Goal: Task Accomplishment & Management: Complete application form

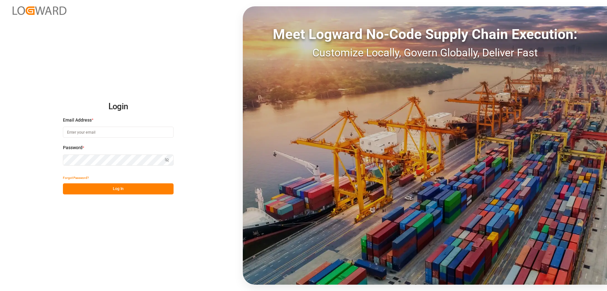
type input "mara-lynn.tan@leschaco.com"
click at [140, 195] on div "Login Email Address * mara-lynn.tan@leschaco.com Password * Show password Forgo…" at bounding box center [303, 145] width 607 height 291
click at [139, 188] on button "Log In" at bounding box center [118, 188] width 111 height 11
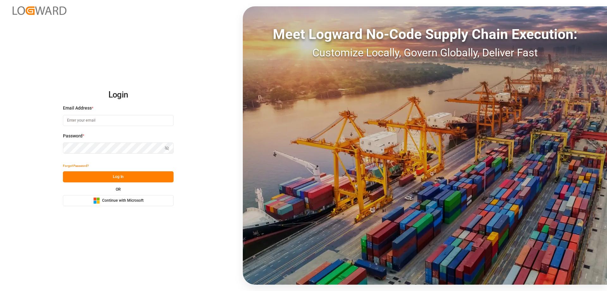
type input "[PERSON_NAME][EMAIL_ADDRESS][DOMAIN_NAME]"
click at [134, 174] on button "Log In" at bounding box center [118, 176] width 111 height 11
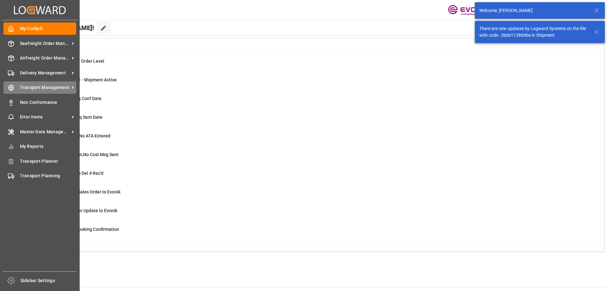
click at [24, 86] on span "Transport Management" at bounding box center [45, 87] width 50 height 7
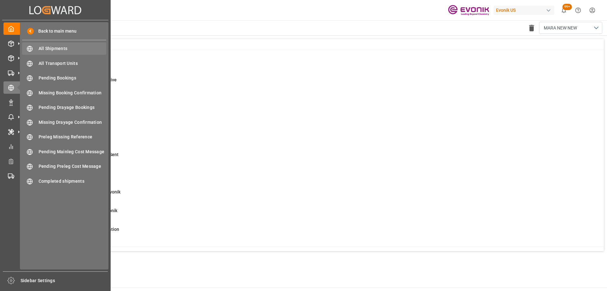
click at [43, 52] on span "All Shipments" at bounding box center [73, 48] width 68 height 7
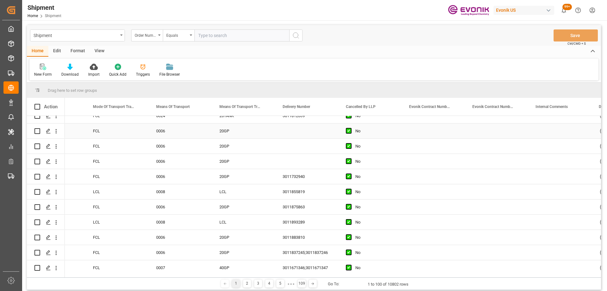
scroll to position [95, 0]
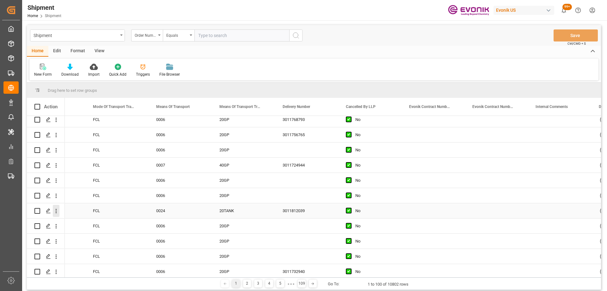
drag, startPoint x: 56, startPoint y: 210, endPoint x: 68, endPoint y: 214, distance: 12.7
click at [57, 210] on icon "open menu" at bounding box center [56, 211] width 7 height 7
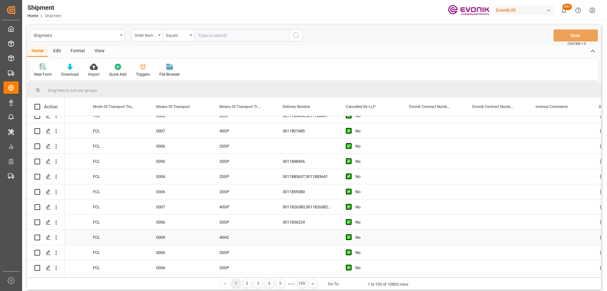
scroll to position [981, 0]
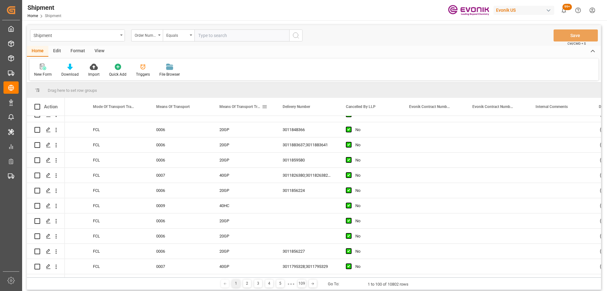
click at [265, 106] on span at bounding box center [265, 107] width 6 height 6
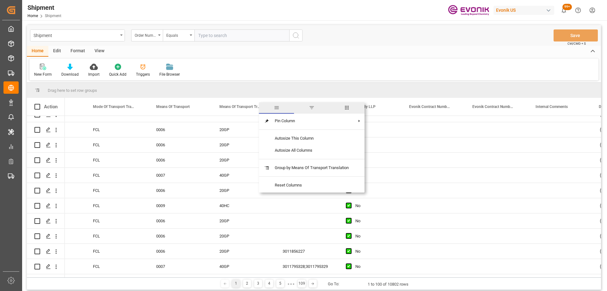
click at [316, 109] on span "filter" at bounding box center [311, 107] width 35 height 11
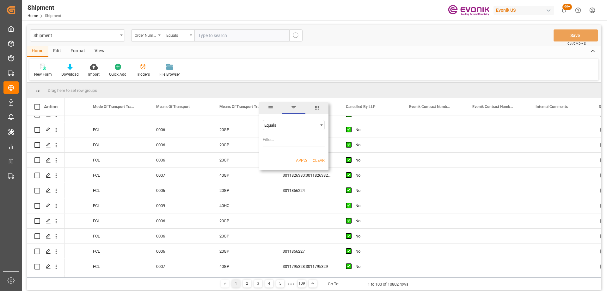
click at [315, 123] on div "Equals" at bounding box center [290, 125] width 53 height 5
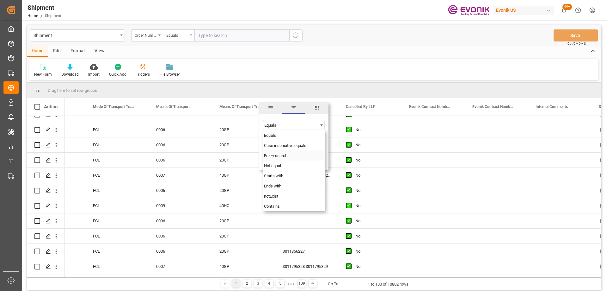
click at [280, 158] on span "Fuzzy search" at bounding box center [275, 155] width 23 height 5
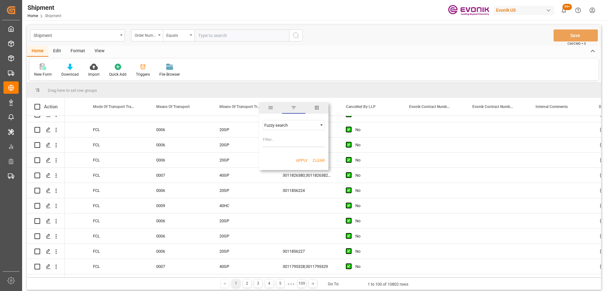
click at [277, 142] on input "Filter Value" at bounding box center [294, 140] width 62 height 13
type input "TANK"
click at [304, 161] on button "Apply" at bounding box center [302, 160] width 12 height 6
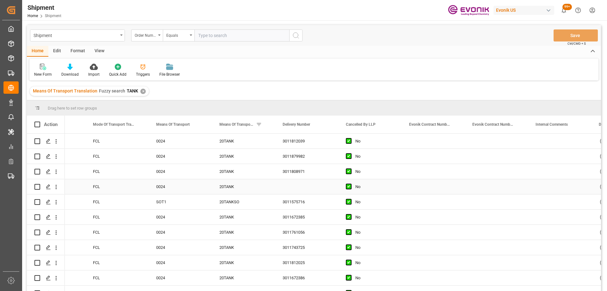
click at [56, 188] on icon "open menu" at bounding box center [56, 186] width 7 height 7
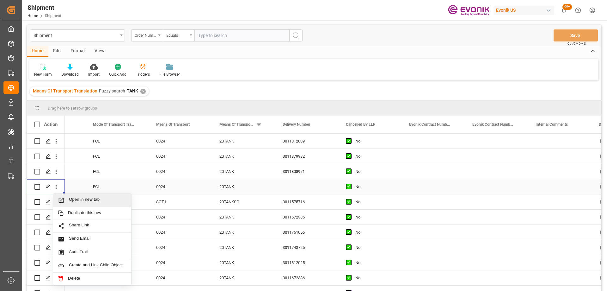
click at [69, 197] on span "Open in new tab" at bounding box center [98, 200] width 58 height 7
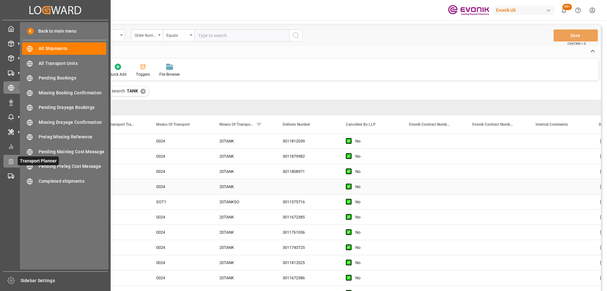
click at [7, 162] on div at bounding box center [8, 161] width 11 height 7
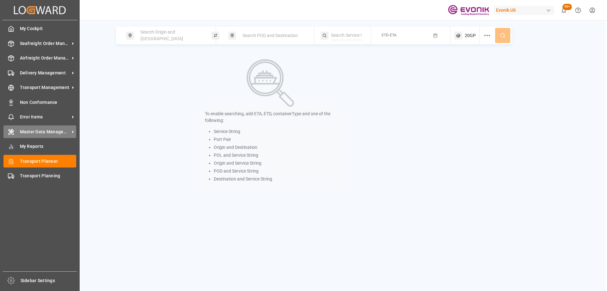
click at [19, 132] on div "Master Data Management Master Data Management" at bounding box center [39, 131] width 73 height 12
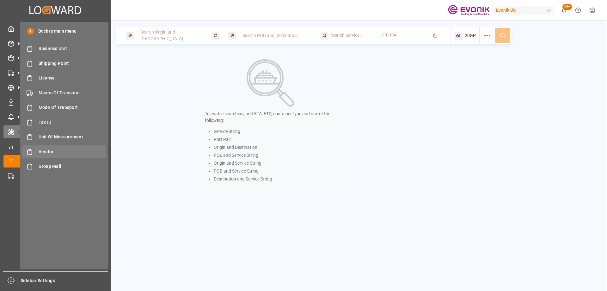
click at [44, 152] on span "Vendor" at bounding box center [73, 151] width 68 height 7
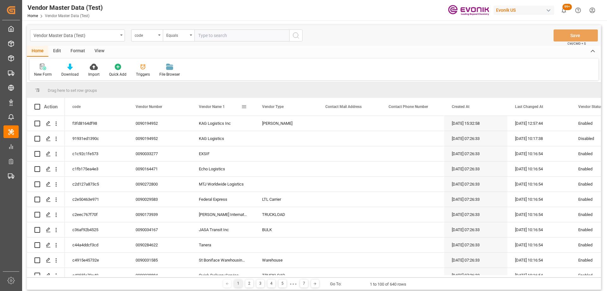
click at [243, 107] on span at bounding box center [244, 107] width 6 height 6
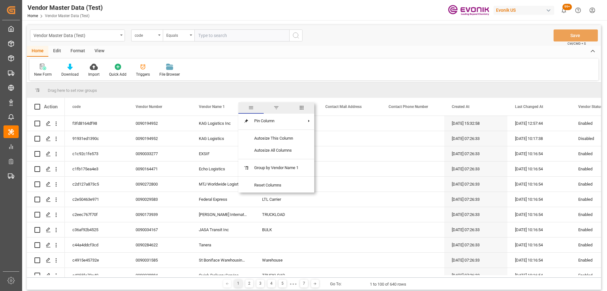
click at [275, 108] on span "filter" at bounding box center [277, 108] width 6 height 6
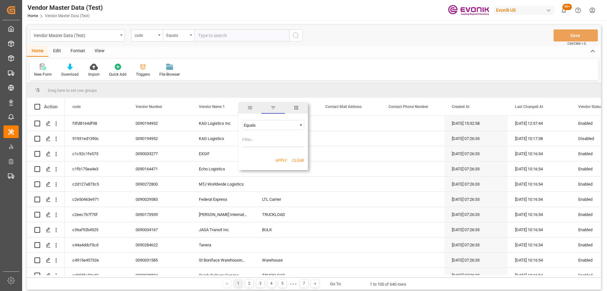
click at [270, 125] on div "Equals" at bounding box center [270, 125] width 53 height 5
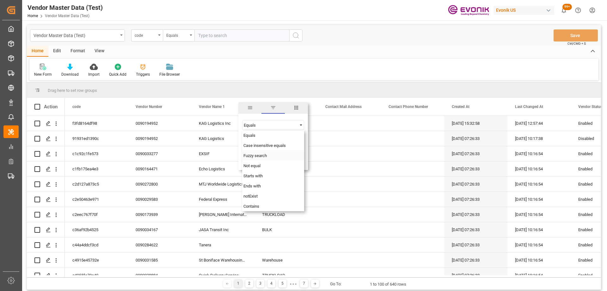
click at [257, 158] on span "Fuzzy search" at bounding box center [255, 155] width 23 height 5
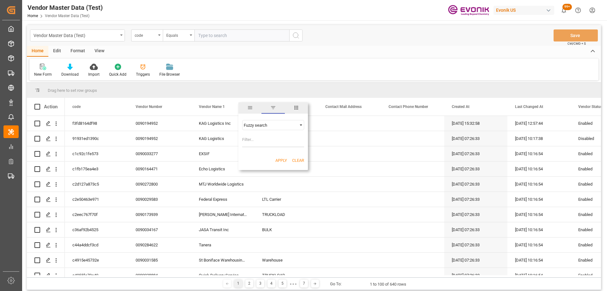
click at [252, 141] on input "Filter Value" at bounding box center [273, 140] width 62 height 13
type input "stolt"
click at [278, 163] on button "Apply" at bounding box center [282, 160] width 12 height 6
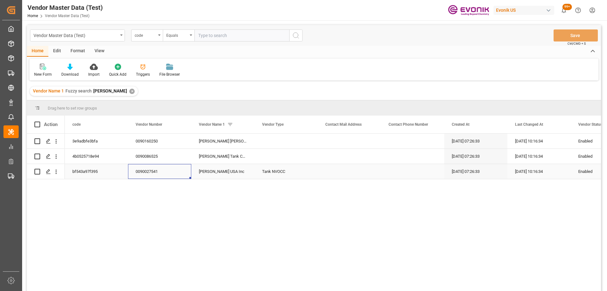
click at [155, 172] on div "0090027541" at bounding box center [159, 171] width 63 height 15
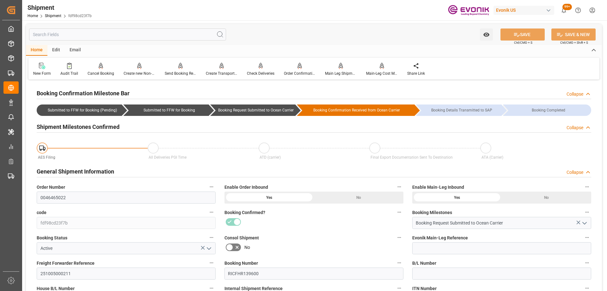
scroll to position [127, 0]
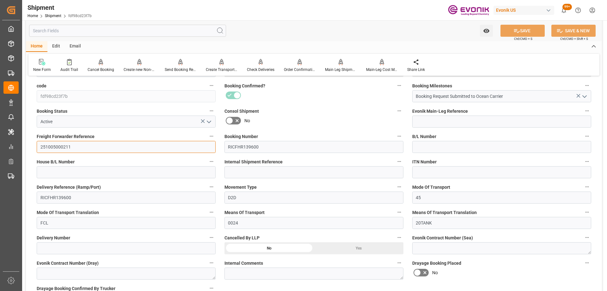
drag, startPoint x: 86, startPoint y: 147, endPoint x: 23, endPoint y: 140, distance: 62.7
click at [23, 140] on div "Watch Option SAVE Ctrl/CMD + S SAVE & NEW Ctrl/CMD + Shift + S Home Edit Email …" at bounding box center [314, 279] width 584 height 771
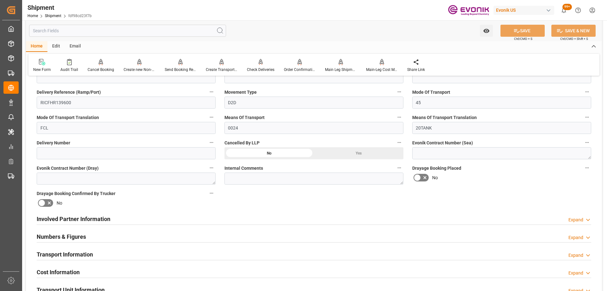
click at [254, 220] on div "Involved Partner Information Expand" at bounding box center [314, 218] width 555 height 12
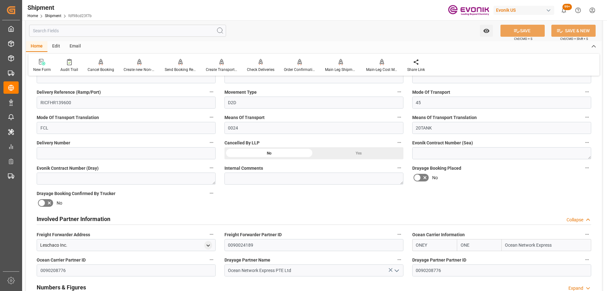
scroll to position [316, 0]
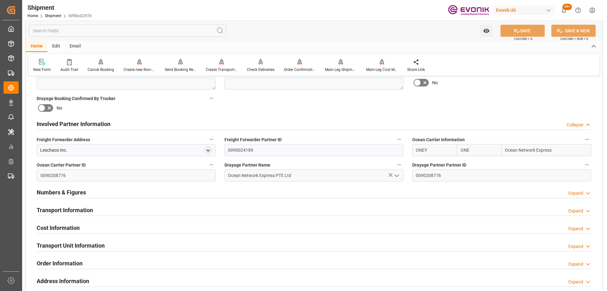
click at [586, 142] on button "Ocean Carrier Information" at bounding box center [587, 139] width 8 height 8
click at [579, 139] on icon at bounding box center [578, 139] width 7 height 7
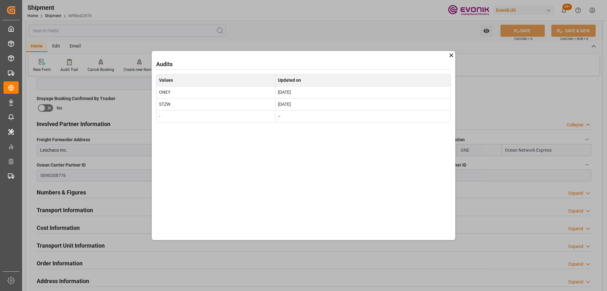
click at [450, 55] on icon at bounding box center [451, 55] width 7 height 7
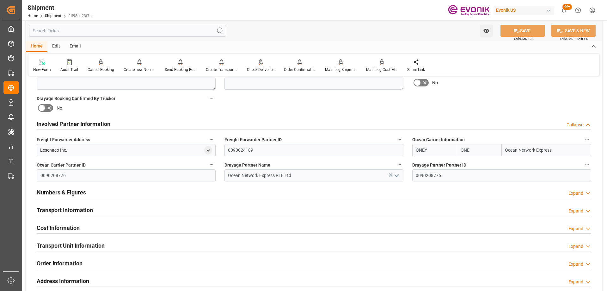
click at [585, 135] on label "Ocean Carrier Information" at bounding box center [502, 139] width 179 height 9
click at [585, 135] on button "Ocean Carrier Information" at bounding box center [587, 139] width 8 height 8
click at [582, 138] on li "Audits" at bounding box center [586, 139] width 32 height 10
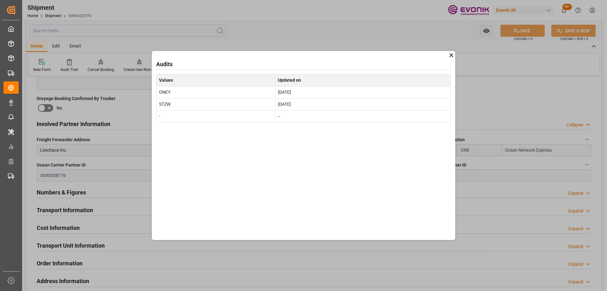
click at [449, 58] on icon at bounding box center [451, 55] width 7 height 7
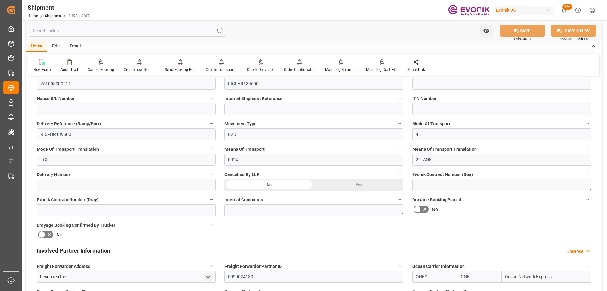
scroll to position [127, 0]
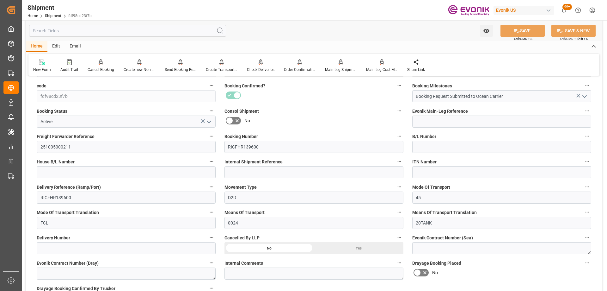
click at [401, 135] on icon "button" at bounding box center [399, 136] width 5 height 5
click at [400, 135] on li "Audits" at bounding box center [411, 136] width 32 height 10
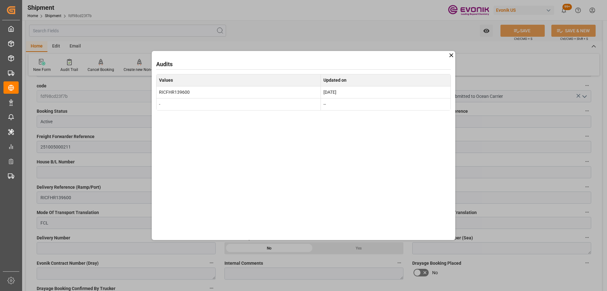
click at [452, 54] on icon at bounding box center [451, 55] width 7 height 7
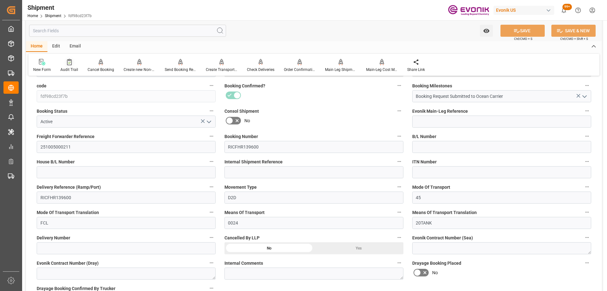
click at [65, 67] on div "Audit Trail" at bounding box center [69, 70] width 18 height 6
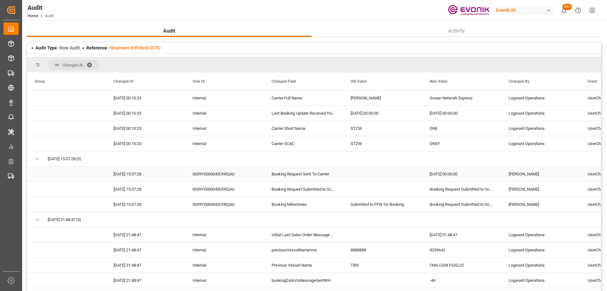
scroll to position [633, 0]
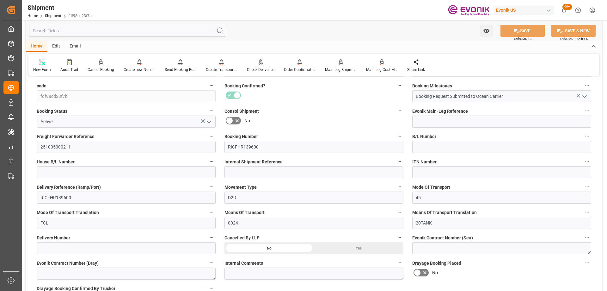
scroll to position [221, 0]
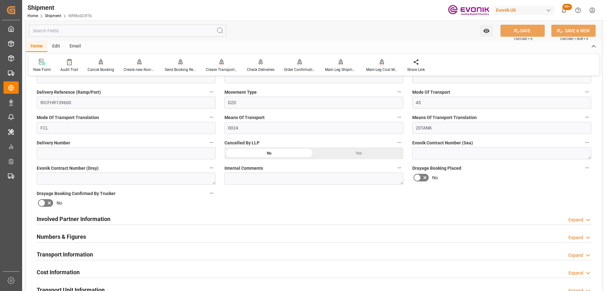
click at [102, 216] on h2 "Involved Partner Information" at bounding box center [74, 218] width 74 height 9
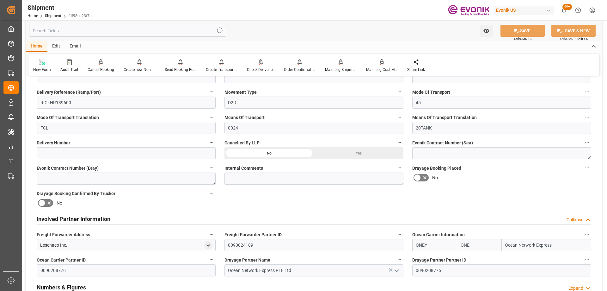
click at [427, 244] on input "ONEY" at bounding box center [435, 245] width 45 height 12
drag, startPoint x: 430, startPoint y: 245, endPoint x: 387, endPoint y: 241, distance: 43.5
click at [387, 241] on div "Booking Confirmation Milestone Bar Collapse Submitted to FFW for Booking (Pendi…" at bounding box center [314, 212] width 576 height 705
click at [420, 258] on b "STZW" at bounding box center [423, 258] width 12 height 5
type input "STZW"
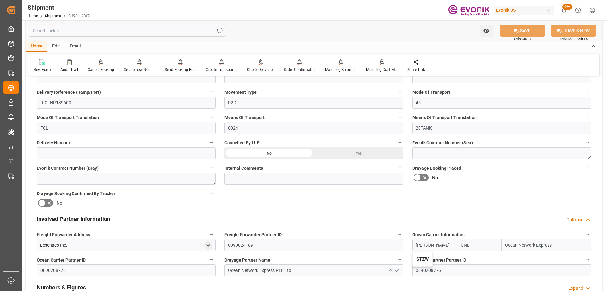
type input "STZW"
type input "[PERSON_NAME]"
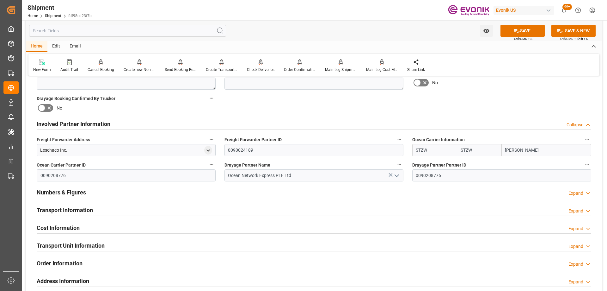
type input "STZW"
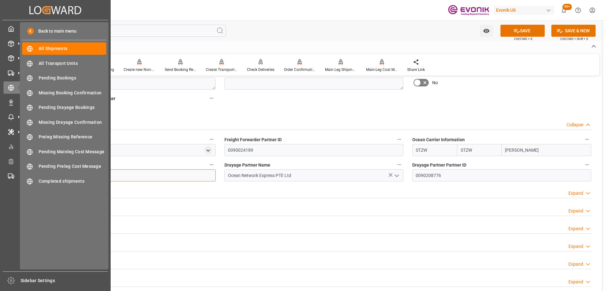
drag, startPoint x: 86, startPoint y: 173, endPoint x: 0, endPoint y: 163, distance: 87.0
click at [0, 163] on div "Created by potrace 1.15, written by Peter Selinger 2001-2017 Created by potrace…" at bounding box center [303, 145] width 607 height 291
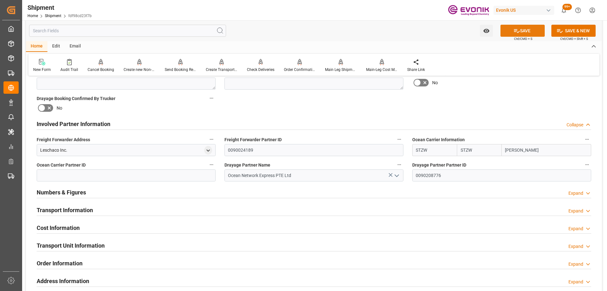
click at [522, 28] on button "SAVE" at bounding box center [523, 31] width 44 height 12
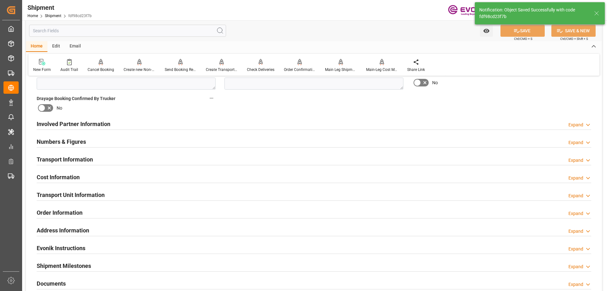
click at [253, 125] on div "Involved Partner Information Expand" at bounding box center [314, 123] width 555 height 12
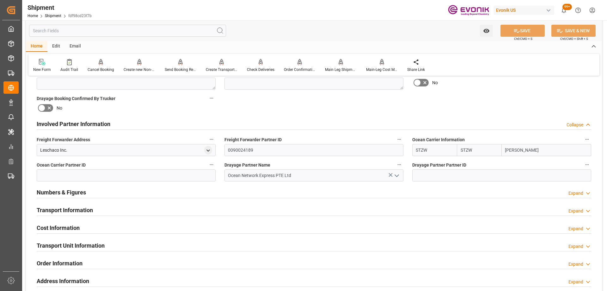
drag, startPoint x: 434, startPoint y: 148, endPoint x: 413, endPoint y: 145, distance: 21.1
click at [413, 145] on input "STZW" at bounding box center [435, 150] width 45 height 12
click at [425, 165] on b "STZW" at bounding box center [423, 163] width 12 height 5
type input "STZW"
click at [510, 34] on button "SAVE" at bounding box center [523, 31] width 44 height 12
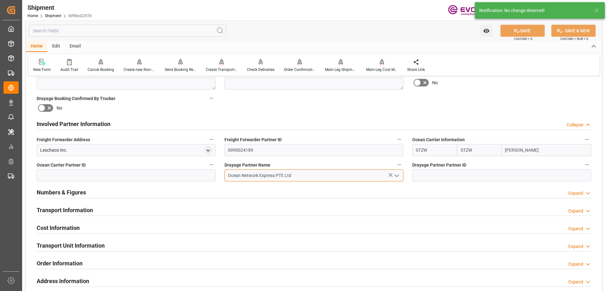
drag, startPoint x: 366, startPoint y: 177, endPoint x: 33, endPoint y: 135, distance: 335.7
click at [33, 135] on div "Booking Confirmation Milestone Bar Collapse Submitted to FFW for Booking (Pendi…" at bounding box center [314, 117] width 576 height 705
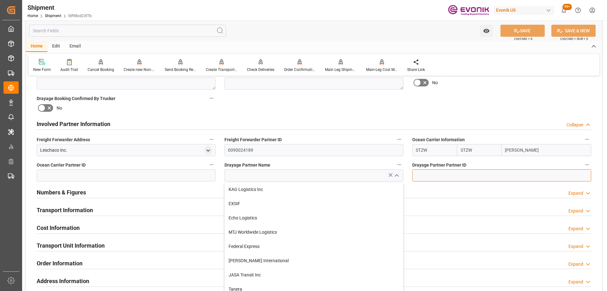
type input "Ocean Network Express PTE Ltd"
drag, startPoint x: 426, startPoint y: 175, endPoint x: 390, endPoint y: 173, distance: 35.8
click at [390, 173] on div "Booking Confirmation Milestone Bar Collapse Submitted to FFW for Booking (Pendi…" at bounding box center [314, 117] width 576 height 705
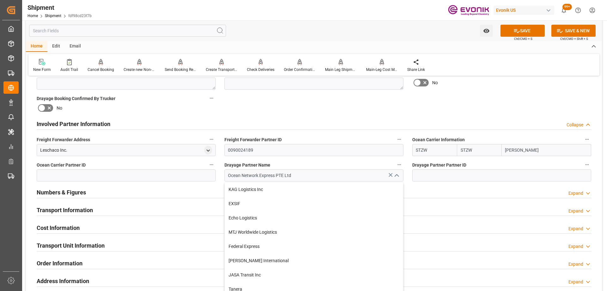
click at [390, 174] on icon at bounding box center [391, 174] width 7 height 7
click at [516, 33] on icon at bounding box center [517, 31] width 7 height 7
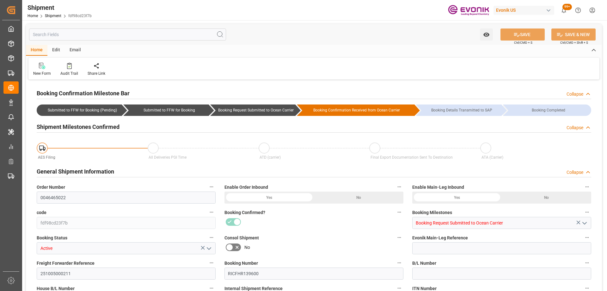
type input "STZW"
type input "STOLT-NIELSEN"
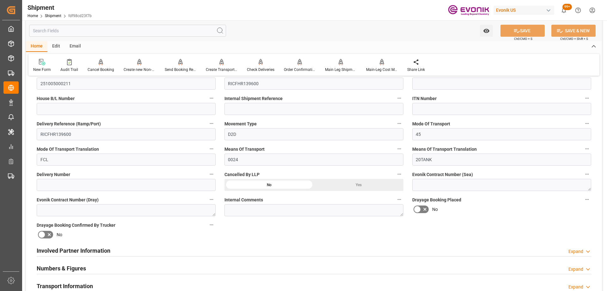
scroll to position [221, 0]
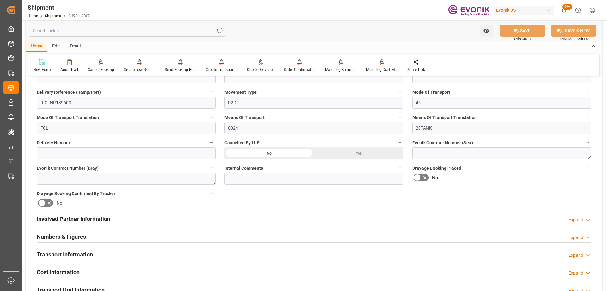
click at [115, 216] on div "Involved Partner Information Expand" at bounding box center [314, 218] width 555 height 12
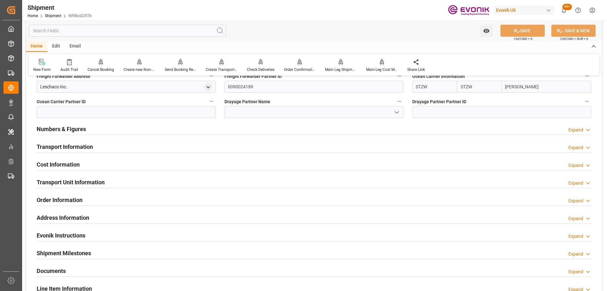
scroll to position [316, 0]
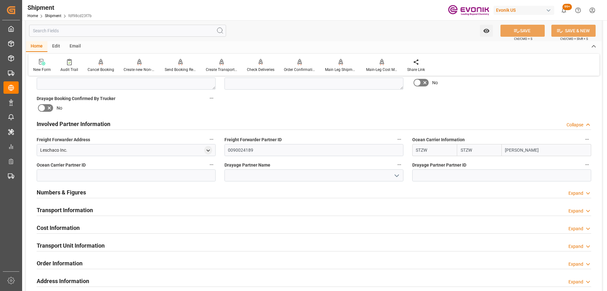
drag, startPoint x: 439, startPoint y: 147, endPoint x: 398, endPoint y: 143, distance: 41.1
click at [398, 143] on div "Booking Confirmation Milestone Bar Collapse Submitted to FFW for Booking (Pendi…" at bounding box center [314, 117] width 576 height 705
type input "stol"
drag, startPoint x: 435, startPoint y: 151, endPoint x: 402, endPoint y: 149, distance: 33.0
click at [402, 149] on div "Booking Confirmation Milestone Bar Collapse Submitted to FFW for Booking (Pendi…" at bounding box center [314, 117] width 576 height 705
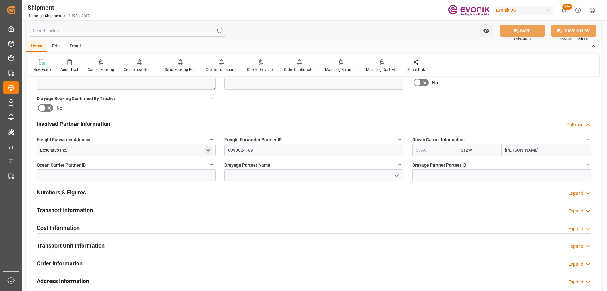
type input "STZW"
drag, startPoint x: 543, startPoint y: 152, endPoint x: 455, endPoint y: 139, distance: 89.4
click at [455, 139] on div "Ocean Carrier Information STZW STZW STOLT-NIELSEN" at bounding box center [502, 145] width 188 height 25
drag, startPoint x: 464, startPoint y: 149, endPoint x: 455, endPoint y: 148, distance: 9.3
click at [455, 148] on div "STZW STZW" at bounding box center [502, 150] width 179 height 12
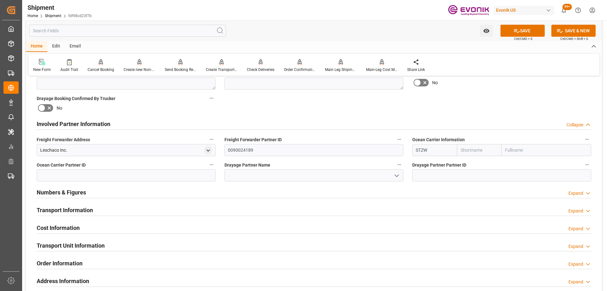
drag, startPoint x: 433, startPoint y: 151, endPoint x: 388, endPoint y: 148, distance: 45.0
click at [388, 148] on div "Booking Confirmation Milestone Bar Collapse Submitted to FFW for Booking (Pendi…" at bounding box center [314, 117] width 576 height 705
click at [523, 32] on button "SAVE" at bounding box center [523, 31] width 44 height 12
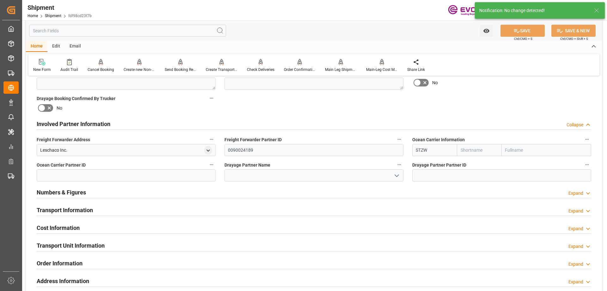
click at [441, 147] on input "STZW" at bounding box center [435, 150] width 45 height 12
drag, startPoint x: 444, startPoint y: 148, endPoint x: 407, endPoint y: 143, distance: 37.4
click at [407, 143] on div "Booking Confirmation Milestone Bar Collapse Submitted to FFW for Booking (Pendi…" at bounding box center [314, 117] width 576 height 705
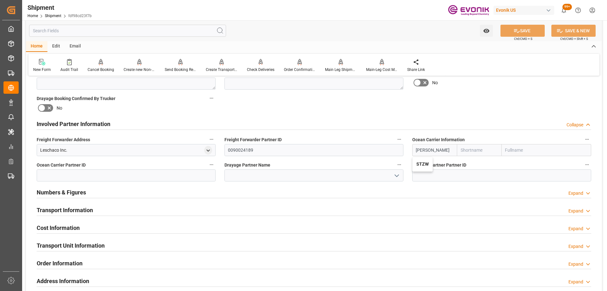
click at [422, 164] on b "STZW" at bounding box center [423, 163] width 12 height 5
type input "STZW"
type input "[PERSON_NAME]"
click at [514, 32] on icon at bounding box center [517, 31] width 7 height 7
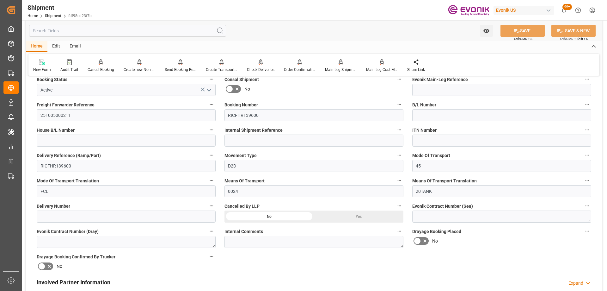
scroll to position [285, 0]
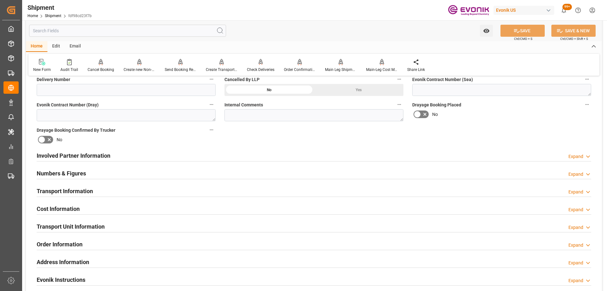
click at [105, 152] on h2 "Involved Partner Information" at bounding box center [74, 155] width 74 height 9
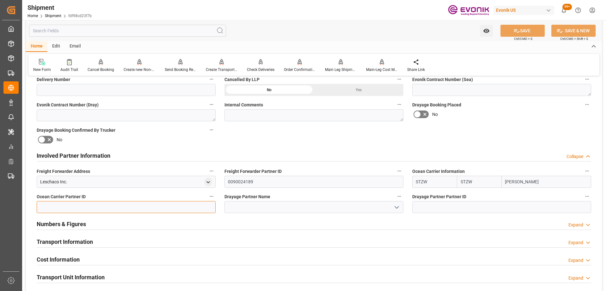
click at [154, 207] on input at bounding box center [126, 207] width 179 height 12
paste input "0090027541"
type input "0090027541"
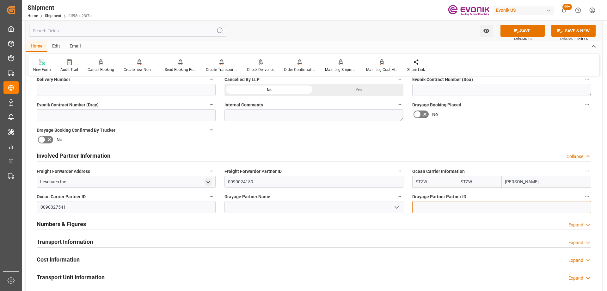
click at [426, 205] on input at bounding box center [502, 207] width 179 height 12
paste input "0090027541"
type input "0090027541"
click at [514, 33] on icon at bounding box center [517, 31] width 7 height 7
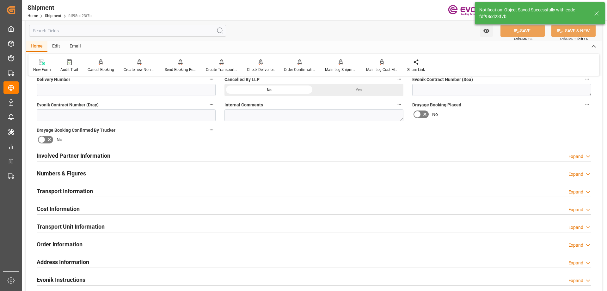
type input "[PERSON_NAME] USA Inc"
click at [205, 157] on div "Involved Partner Information Expand" at bounding box center [314, 155] width 555 height 12
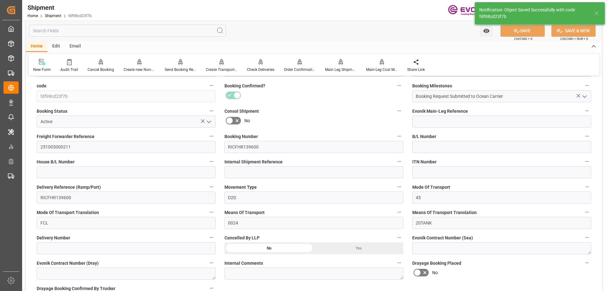
scroll to position [0, 0]
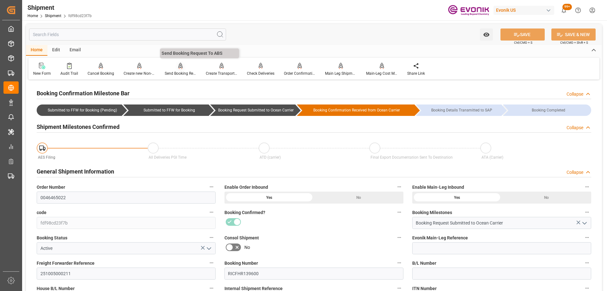
click at [187, 73] on div "Send Booking Request To ABS" at bounding box center [181, 74] width 32 height 6
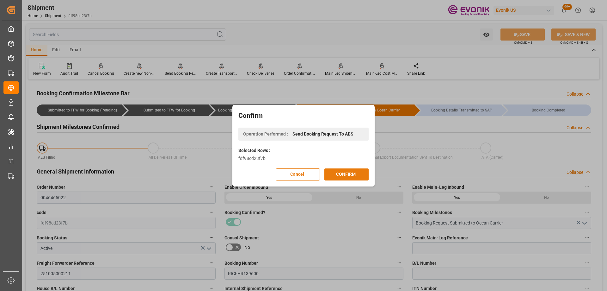
click at [344, 174] on button "CONFIRM" at bounding box center [347, 174] width 44 height 12
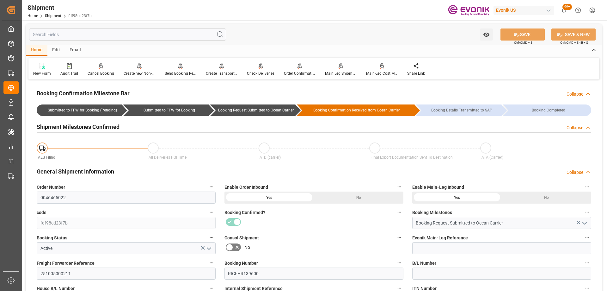
click at [341, 241] on label "Consol Shipment" at bounding box center [314, 237] width 179 height 9
click at [395, 241] on button "Consol Shipment" at bounding box center [399, 237] width 8 height 8
click at [318, 223] on div at bounding box center [303, 145] width 607 height 291
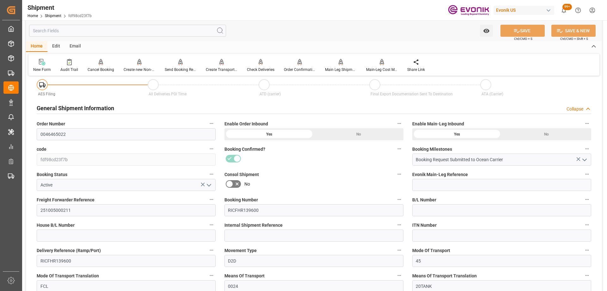
scroll to position [190, 0]
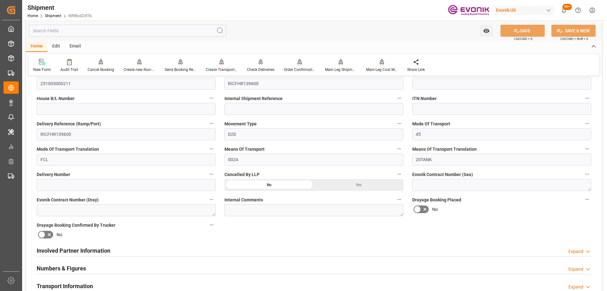
click at [193, 254] on div "Involved Partner Information Expand" at bounding box center [314, 250] width 555 height 12
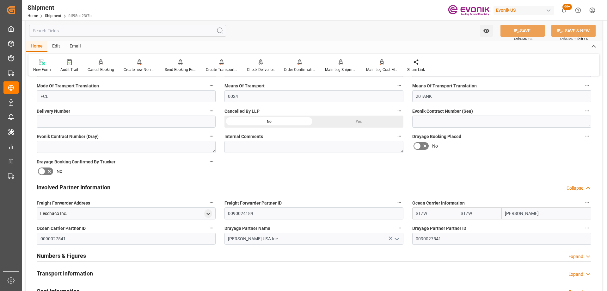
scroll to position [380, 0]
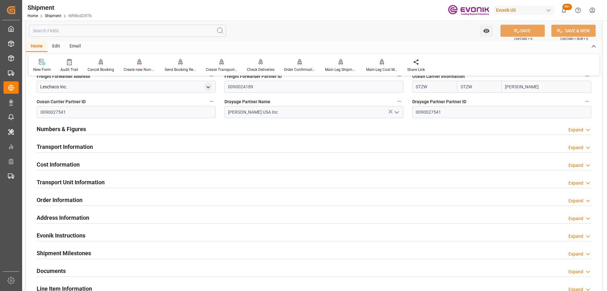
click at [57, 146] on h2 "Transport Information" at bounding box center [65, 146] width 56 height 9
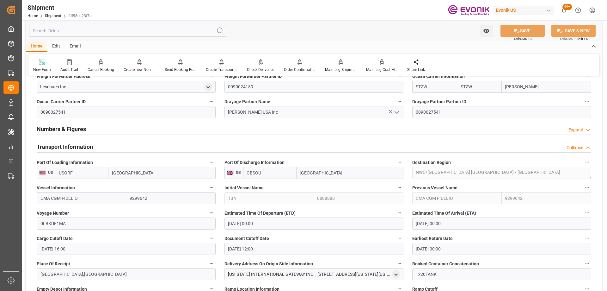
click at [67, 144] on h2 "Transport Information" at bounding box center [65, 146] width 56 height 9
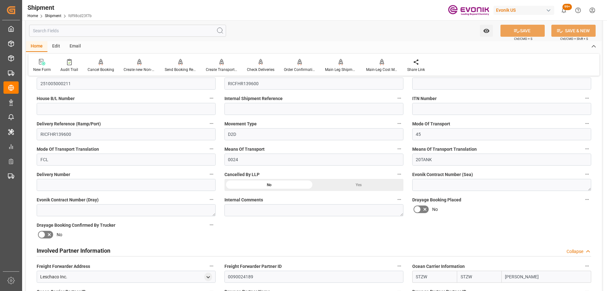
scroll to position [0, 0]
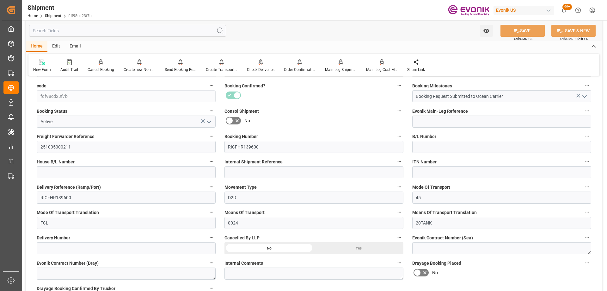
scroll to position [253, 0]
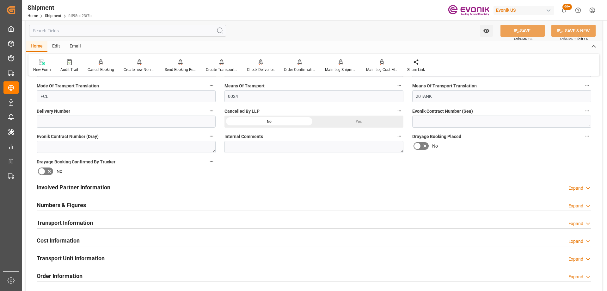
click at [183, 183] on div "Involved Partner Information Expand" at bounding box center [314, 187] width 555 height 12
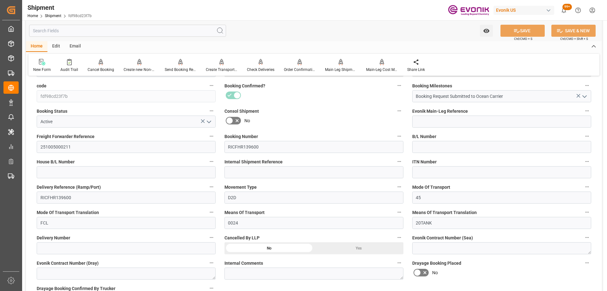
scroll to position [0, 0]
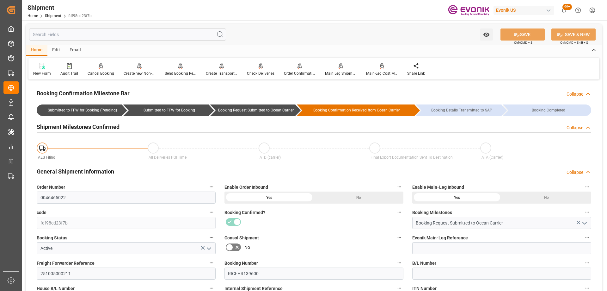
click at [335, 226] on div at bounding box center [314, 222] width 179 height 10
click at [279, 240] on label "Consol Shipment" at bounding box center [314, 237] width 179 height 9
click at [395, 240] on button "Consol Shipment" at bounding box center [399, 237] width 8 height 8
click at [291, 226] on div at bounding box center [303, 145] width 607 height 291
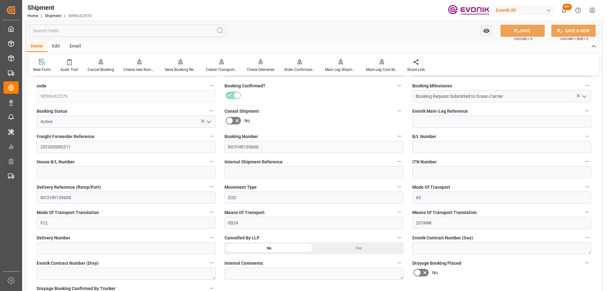
scroll to position [253, 0]
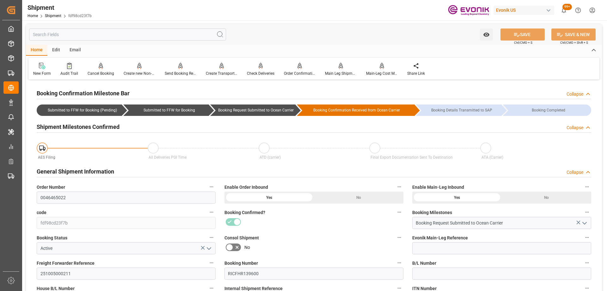
click at [68, 69] on icon at bounding box center [69, 66] width 5 height 6
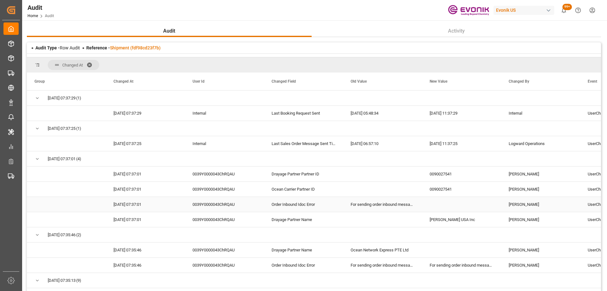
click at [418, 208] on div "For sending order inbound messages: Missed Keys: Drayage Partner Partner ID, Dr…" at bounding box center [382, 204] width 79 height 15
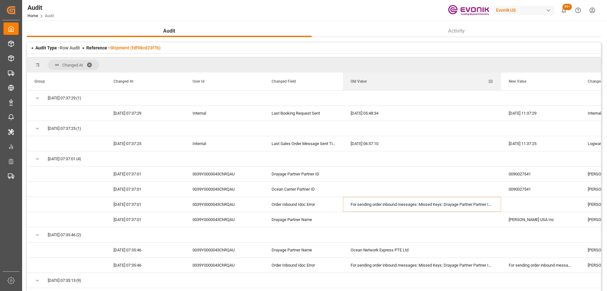
drag, startPoint x: 422, startPoint y: 76, endPoint x: 482, endPoint y: 79, distance: 60.8
click at [500, 77] on div at bounding box center [501, 81] width 3 height 18
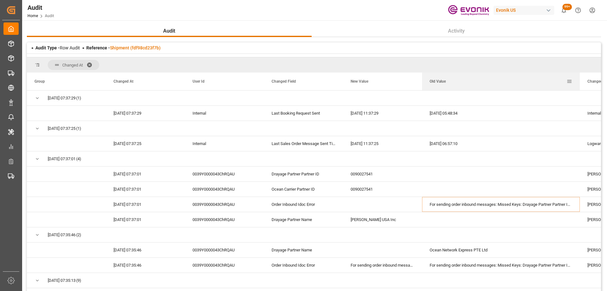
drag, startPoint x: 422, startPoint y: 79, endPoint x: 534, endPoint y: 74, distance: 111.8
click at [534, 74] on div "Old Value" at bounding box center [498, 81] width 137 height 18
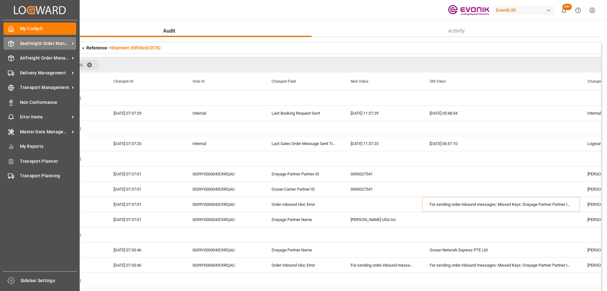
click at [10, 46] on icon at bounding box center [11, 44] width 5 height 6
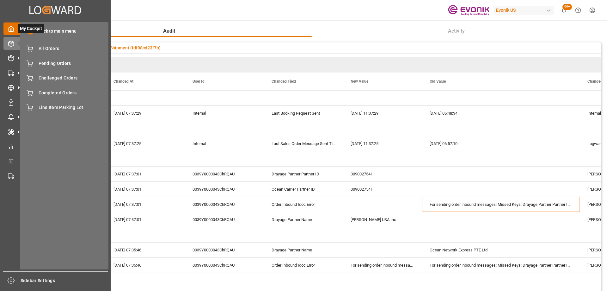
click at [13, 31] on icon at bounding box center [11, 29] width 6 height 6
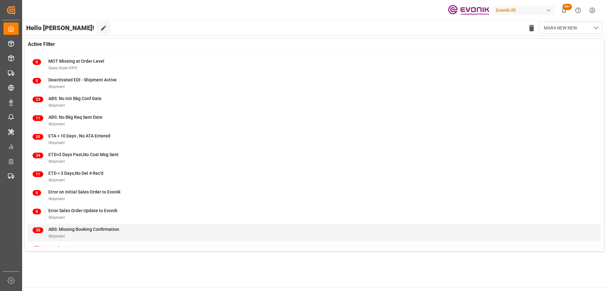
scroll to position [81, 0]
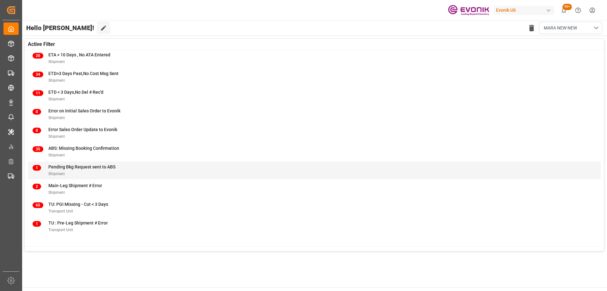
click at [153, 172] on div "1 Pending Bkg Request sent to ABS Shipment" at bounding box center [315, 170] width 564 height 13
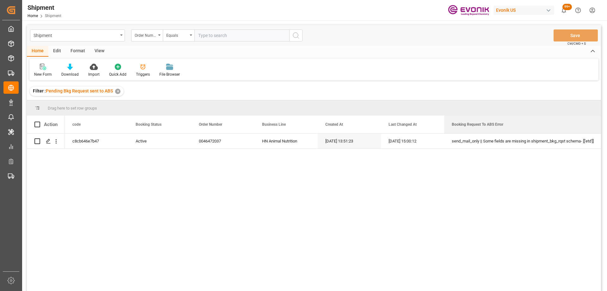
drag, startPoint x: 507, startPoint y: 124, endPoint x: 606, endPoint y: 131, distance: 98.7
click at [606, 131] on main "Shipment Order Number Equals Save Ctrl/CMD + S Home Edit Format View New Form D…" at bounding box center [314, 166] width 584 height 283
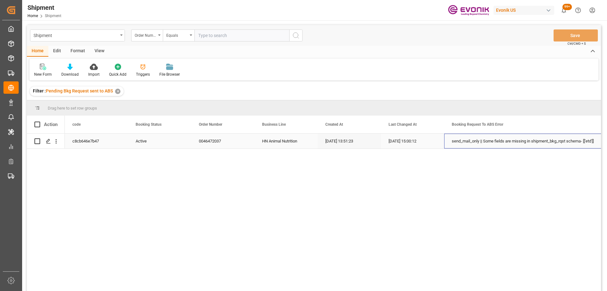
click at [550, 142] on div "send_mail_only || Some fields are missing in shipment_bkg_rqst schema- [['etd']]" at bounding box center [525, 141] width 162 height 15
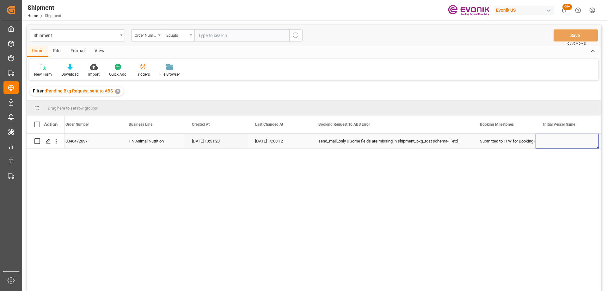
scroll to position [0, 197]
click at [57, 143] on icon "open menu" at bounding box center [56, 141] width 1 height 4
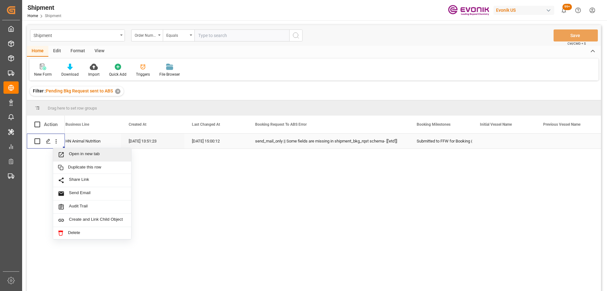
click at [75, 154] on span "Open in new tab" at bounding box center [98, 154] width 58 height 7
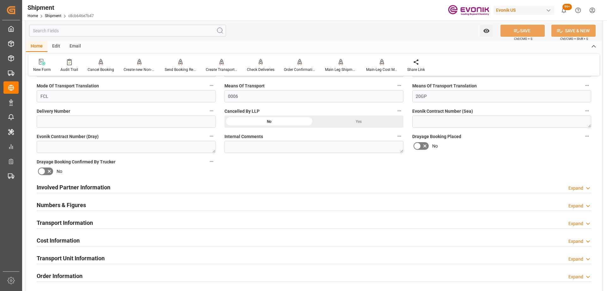
scroll to position [316, 0]
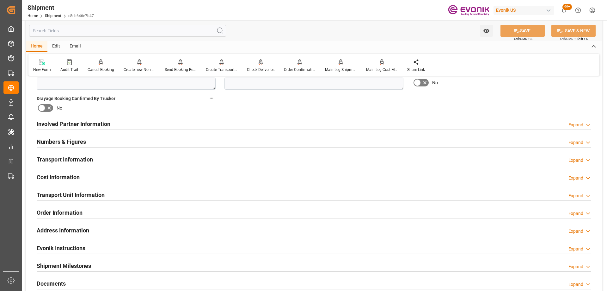
click at [90, 159] on h2 "Transport Information" at bounding box center [65, 159] width 56 height 9
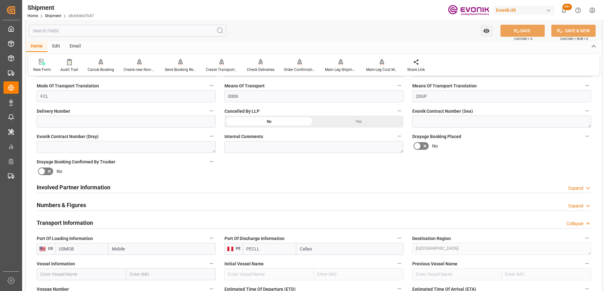
scroll to position [95, 0]
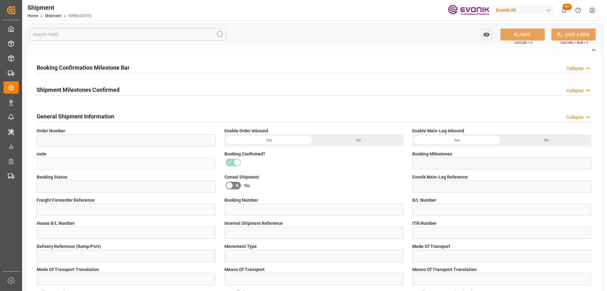
type input "0046465022"
type input "fdf98cd23f7b"
type input "Booking Request Submitted to Ocean Carrier"
type input "Active"
type input "251005000211"
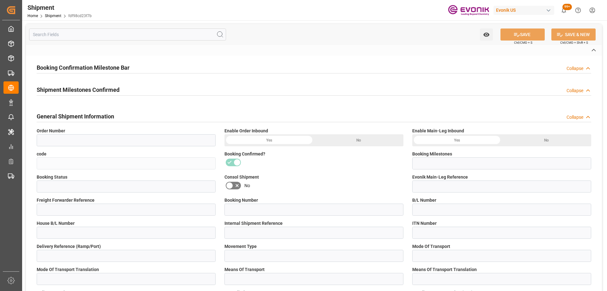
type input "RICFHR139600"
type input "D2D"
type input "45"
type input "FCL"
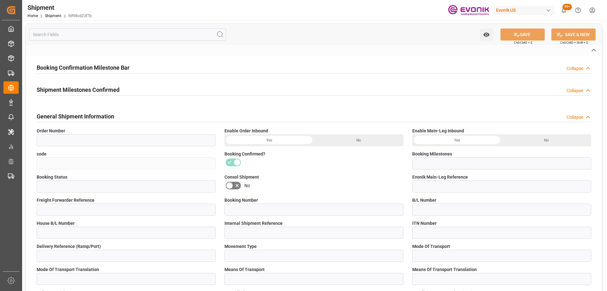
type input "0024"
type input "20TANK"
type input "0090024189"
type input "STZW"
type input "0090027541"
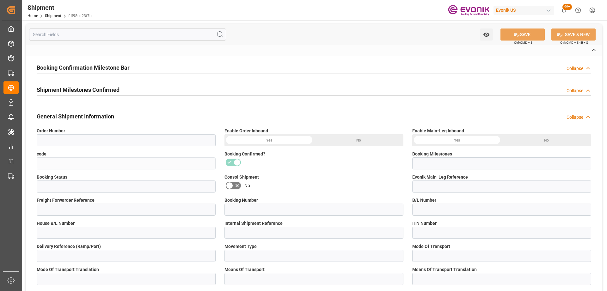
type input "[PERSON_NAME] USA Inc"
type input "0090027541"
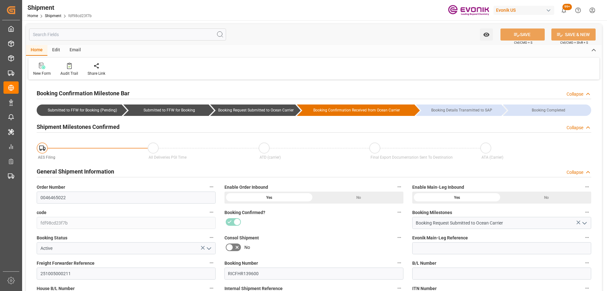
type input "STZW"
type input "[PERSON_NAME]"
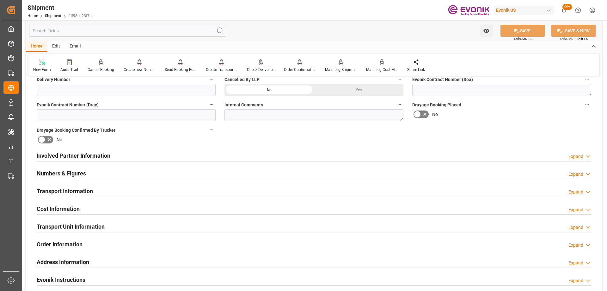
scroll to position [316, 0]
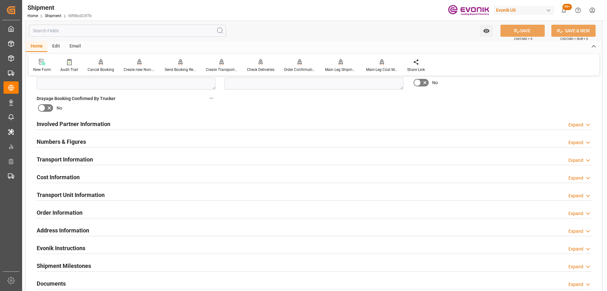
click at [123, 125] on div "Involved Partner Information Expand" at bounding box center [314, 123] width 555 height 12
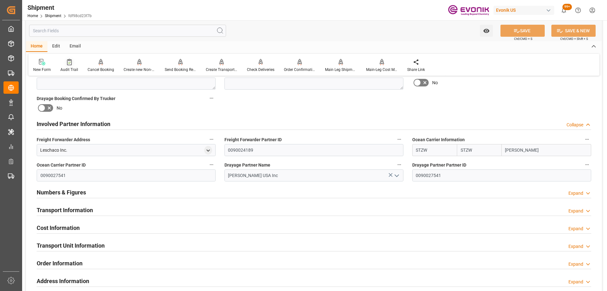
click at [67, 59] on icon at bounding box center [69, 62] width 5 height 6
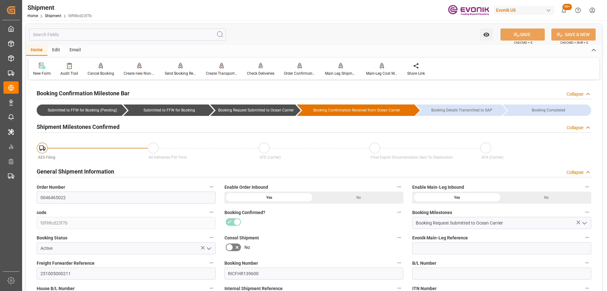
click at [295, 229] on div "Booking Confirmed?" at bounding box center [314, 218] width 188 height 25
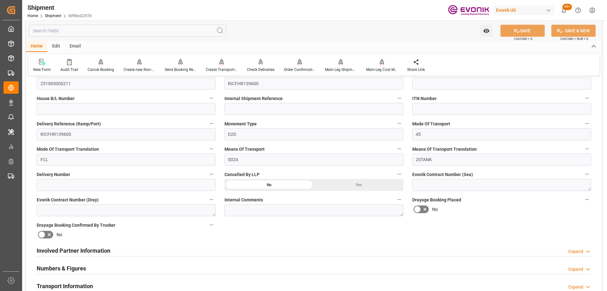
click at [98, 252] on h2 "Involved Partner Information" at bounding box center [74, 250] width 74 height 9
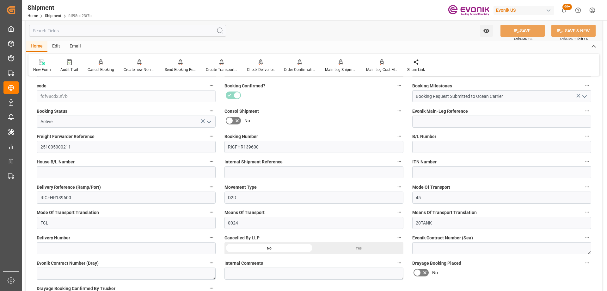
scroll to position [0, 0]
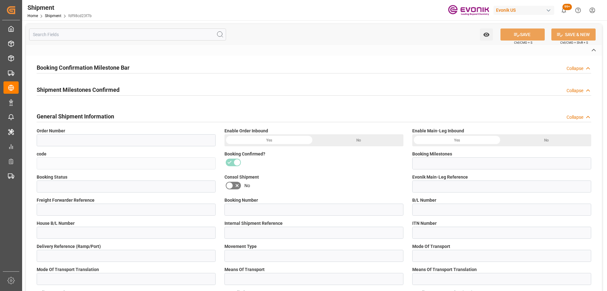
type input "0046465022"
type input "fdf98cd23f7b"
type input "Booking Request Submitted to Ocean Carrier"
type input "Active"
type input "251005000211"
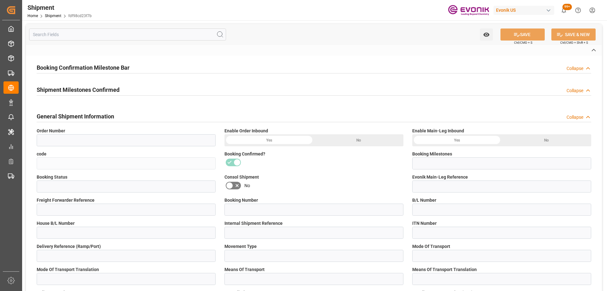
type input "RICFHR139600"
type input "D2D"
type input "45"
type input "FCL"
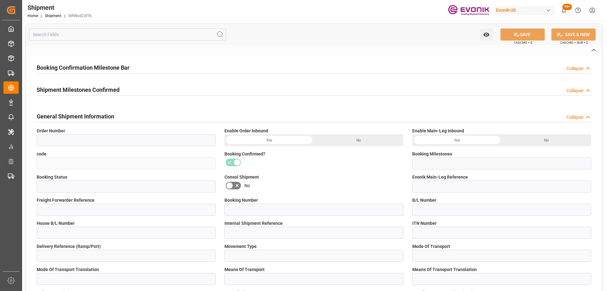
type input "0024"
type input "20TANK"
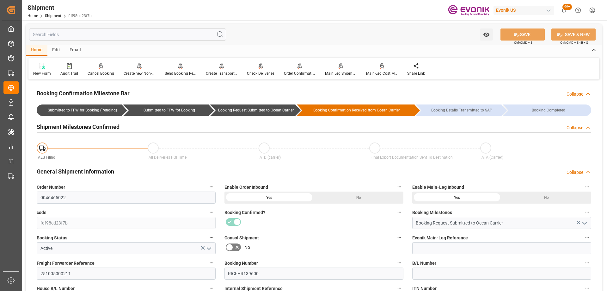
click at [363, 245] on div "No" at bounding box center [314, 247] width 179 height 10
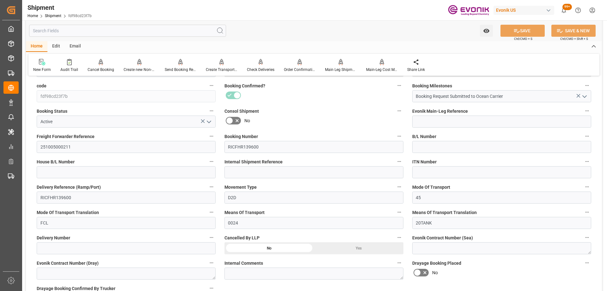
scroll to position [221, 0]
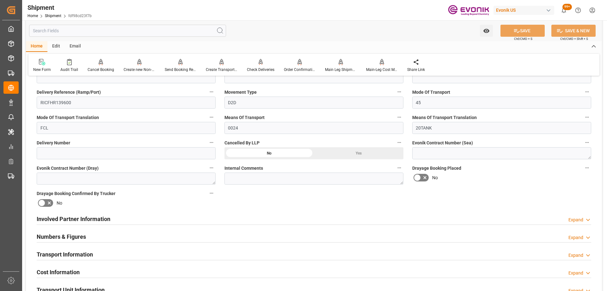
click at [140, 222] on div "Involved Partner Information Expand" at bounding box center [314, 218] width 555 height 12
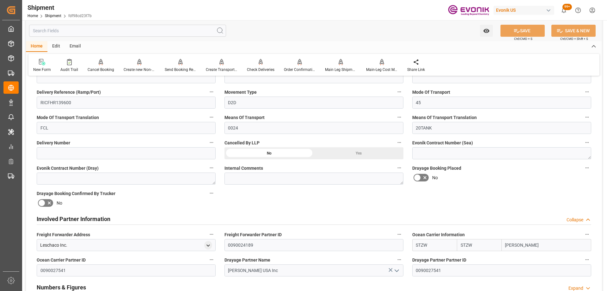
click at [140, 222] on div "Involved Partner Information Collapse" at bounding box center [314, 218] width 555 height 12
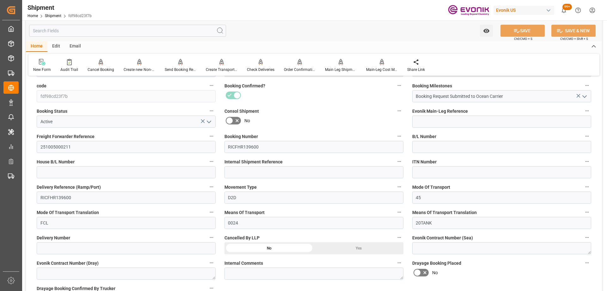
scroll to position [0, 0]
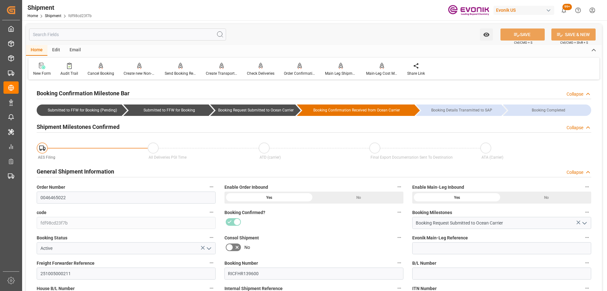
click at [332, 236] on label "Consol Shipment" at bounding box center [314, 237] width 179 height 9
click at [395, 236] on button "Consol Shipment" at bounding box center [399, 237] width 8 height 8
click at [283, 236] on div at bounding box center [303, 145] width 607 height 291
click at [65, 71] on div "Audit Trail" at bounding box center [69, 74] width 18 height 6
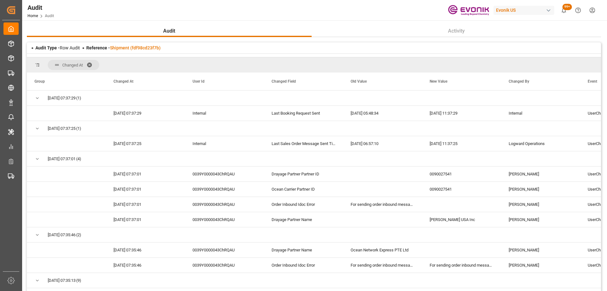
click at [90, 66] on span at bounding box center [92, 65] width 10 height 6
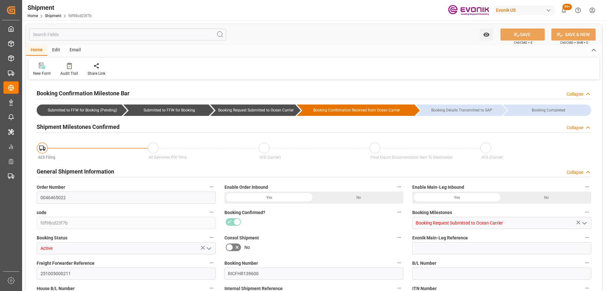
type input "STZW"
type input "[PERSON_NAME]"
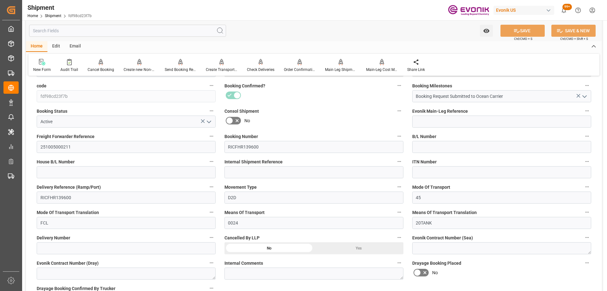
scroll to position [253, 0]
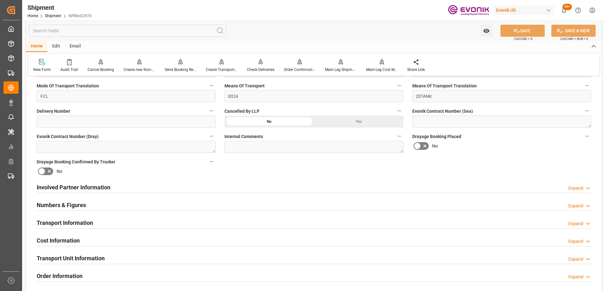
click at [247, 187] on div "Involved Partner Information Expand" at bounding box center [314, 187] width 555 height 12
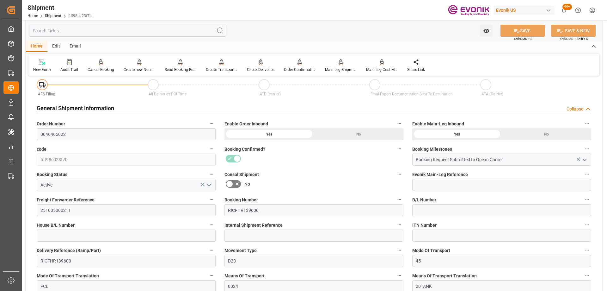
scroll to position [0, 0]
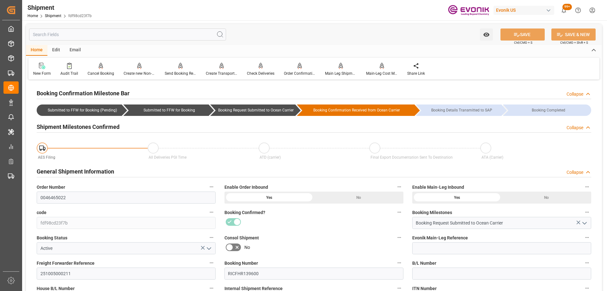
scroll to position [190, 0]
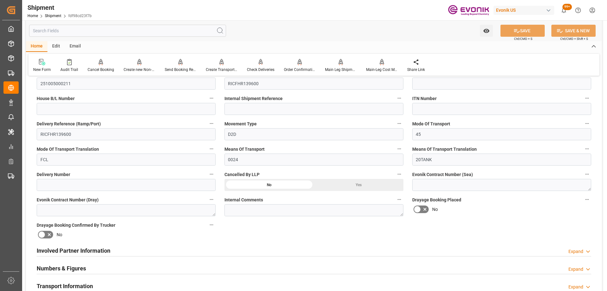
click at [97, 242] on div "Involved Partner Information Expand" at bounding box center [314, 251] width 564 height 18
click at [97, 246] on h2 "Involved Partner Information" at bounding box center [74, 250] width 74 height 9
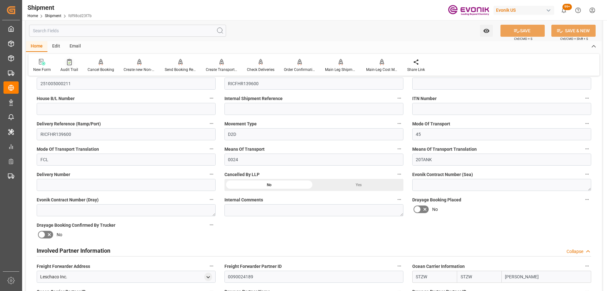
click at [71, 70] on div "Audit Trail" at bounding box center [69, 70] width 18 height 6
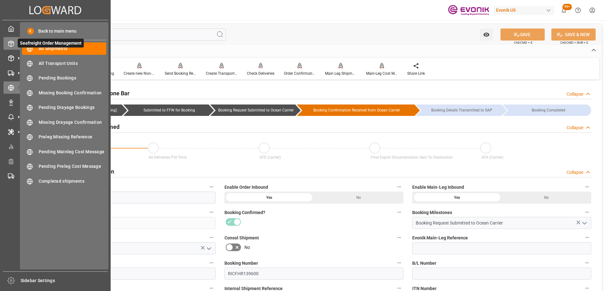
click at [17, 47] on div "Seafreight Order Management Seafreight Order Management" at bounding box center [55, 43] width 104 height 12
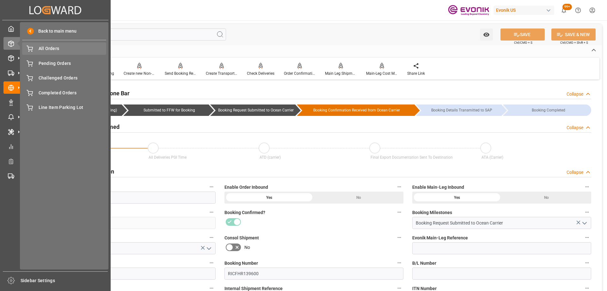
click at [37, 50] on div "All Orders All Orders" at bounding box center [64, 48] width 84 height 12
